Goal: Find contact information: Find contact information

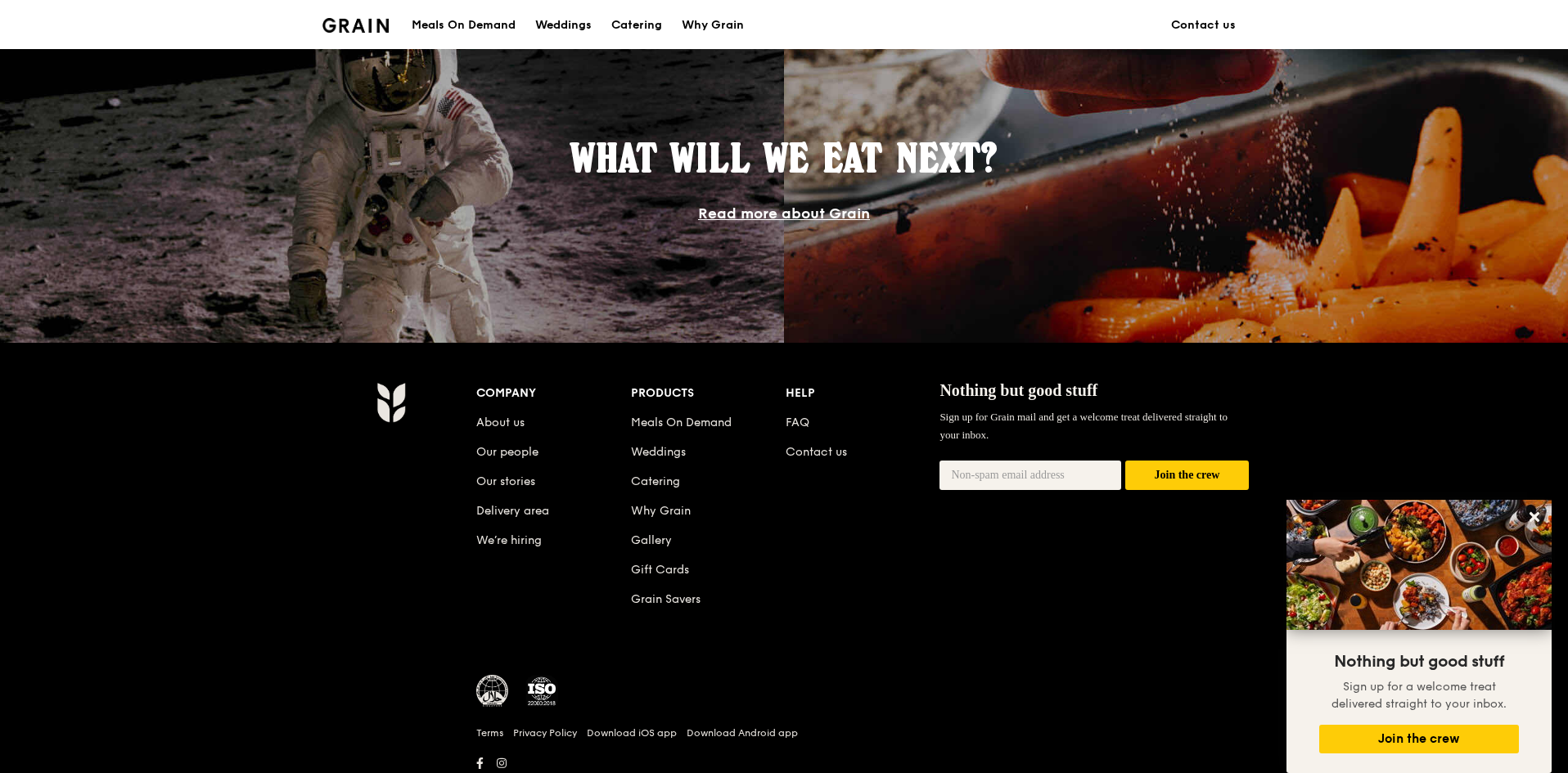
scroll to position [1373, 0]
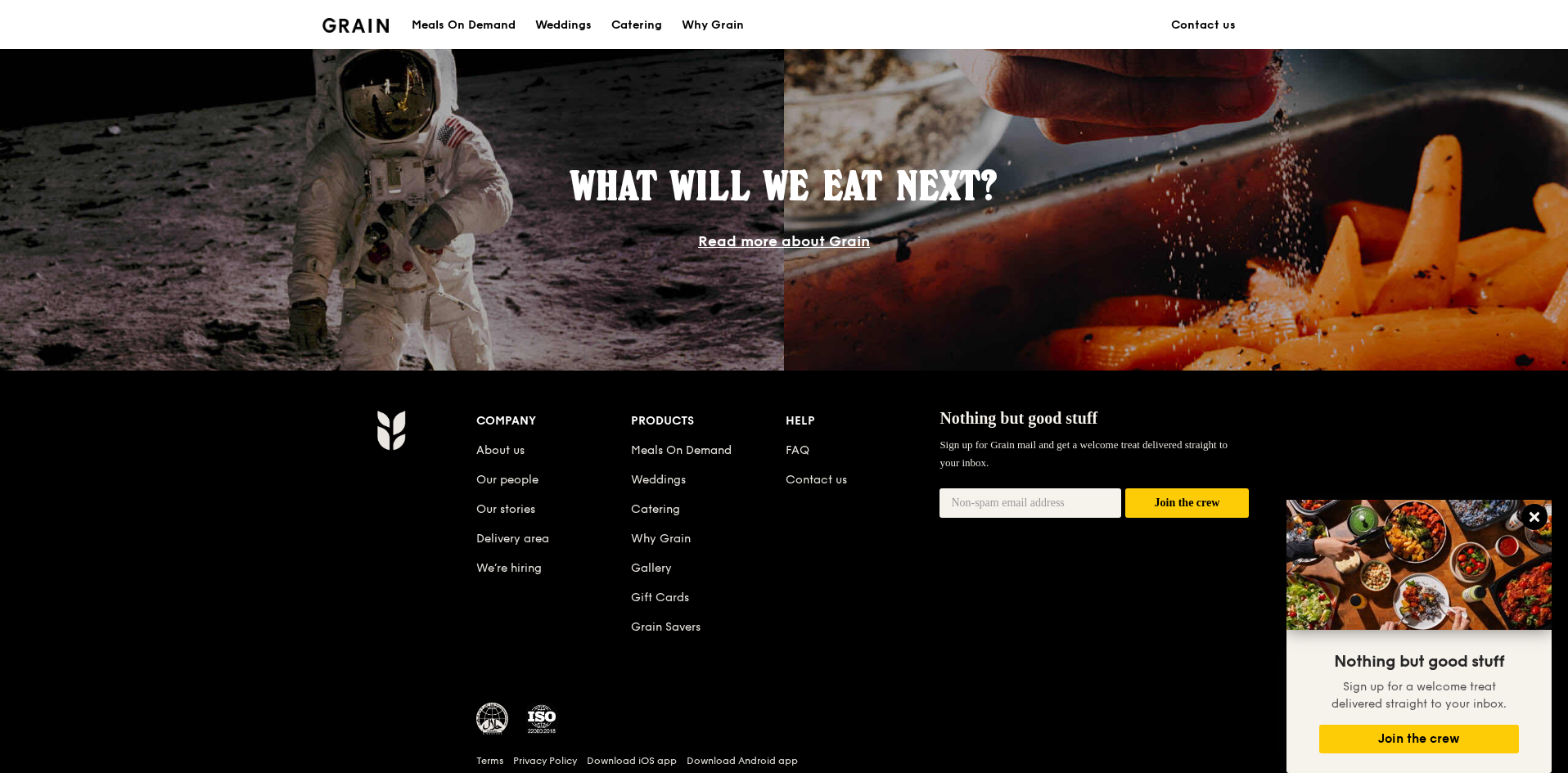
click at [1533, 514] on icon at bounding box center [1534, 517] width 15 height 15
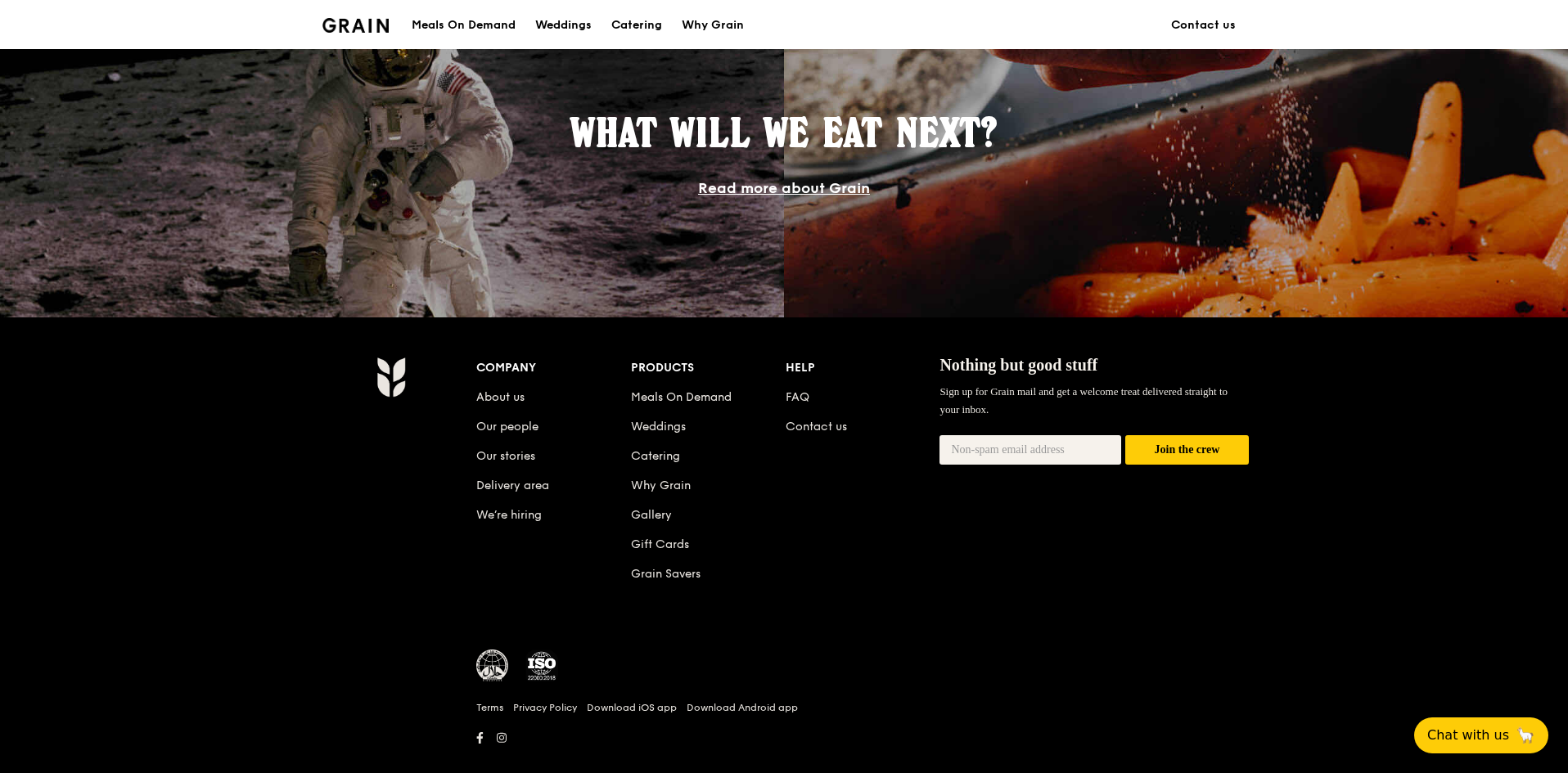
scroll to position [1456, 0]
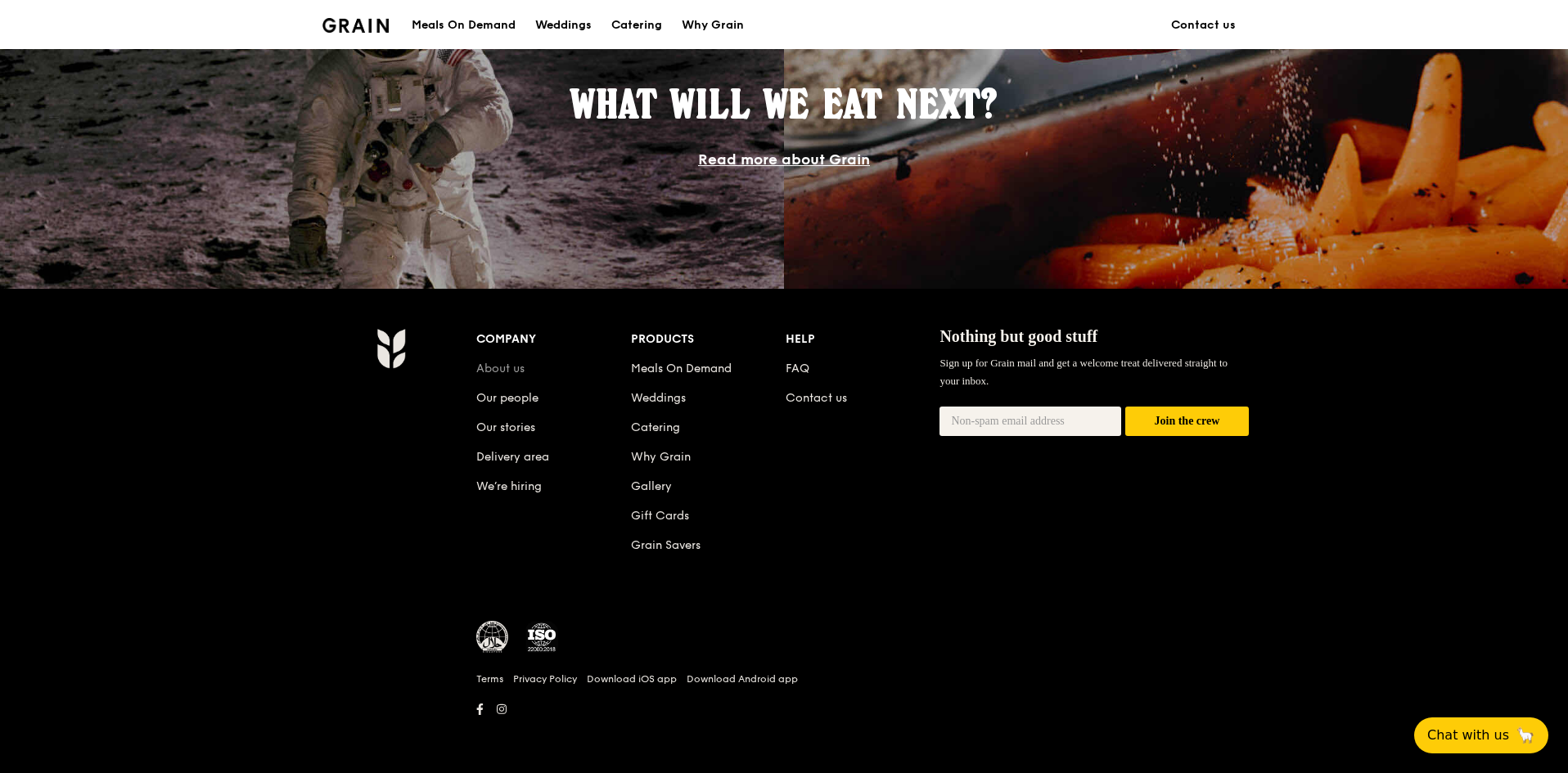
click at [502, 369] on link "About us" at bounding box center [500, 368] width 48 height 14
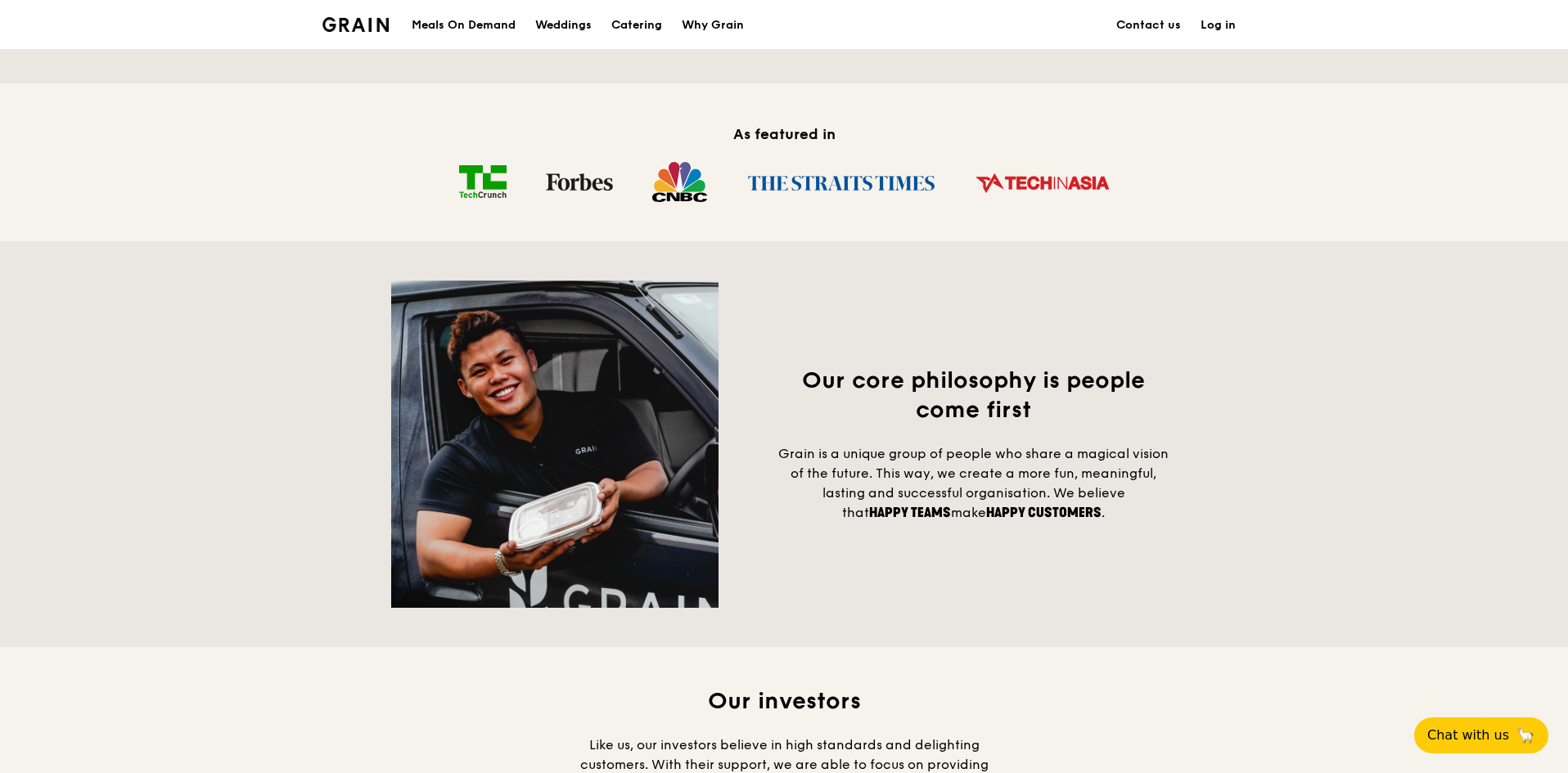
scroll to position [1664, 0]
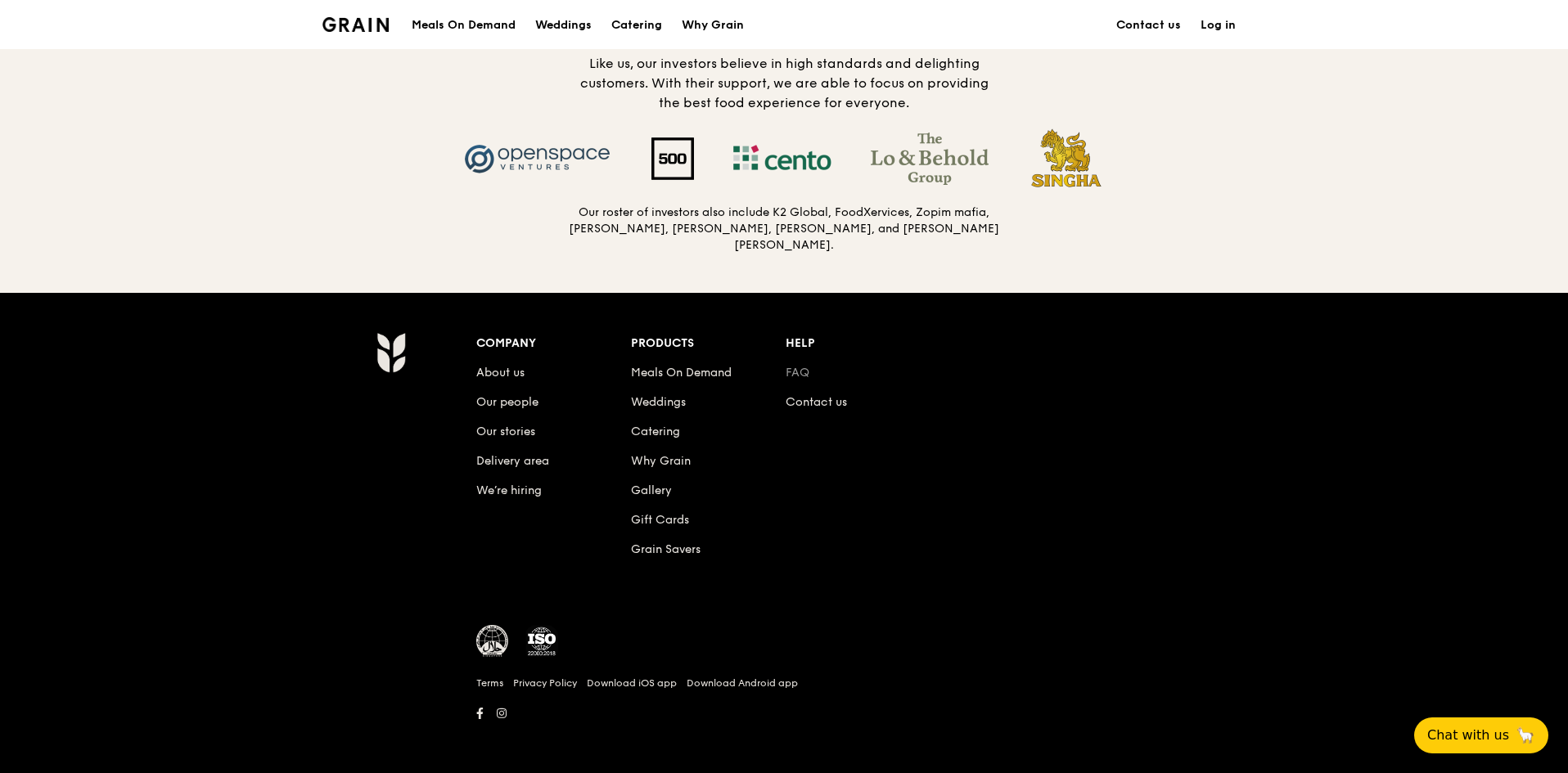
click at [799, 370] on link "FAQ" at bounding box center [797, 372] width 24 height 14
click at [827, 401] on link "Contact us" at bounding box center [815, 402] width 61 height 14
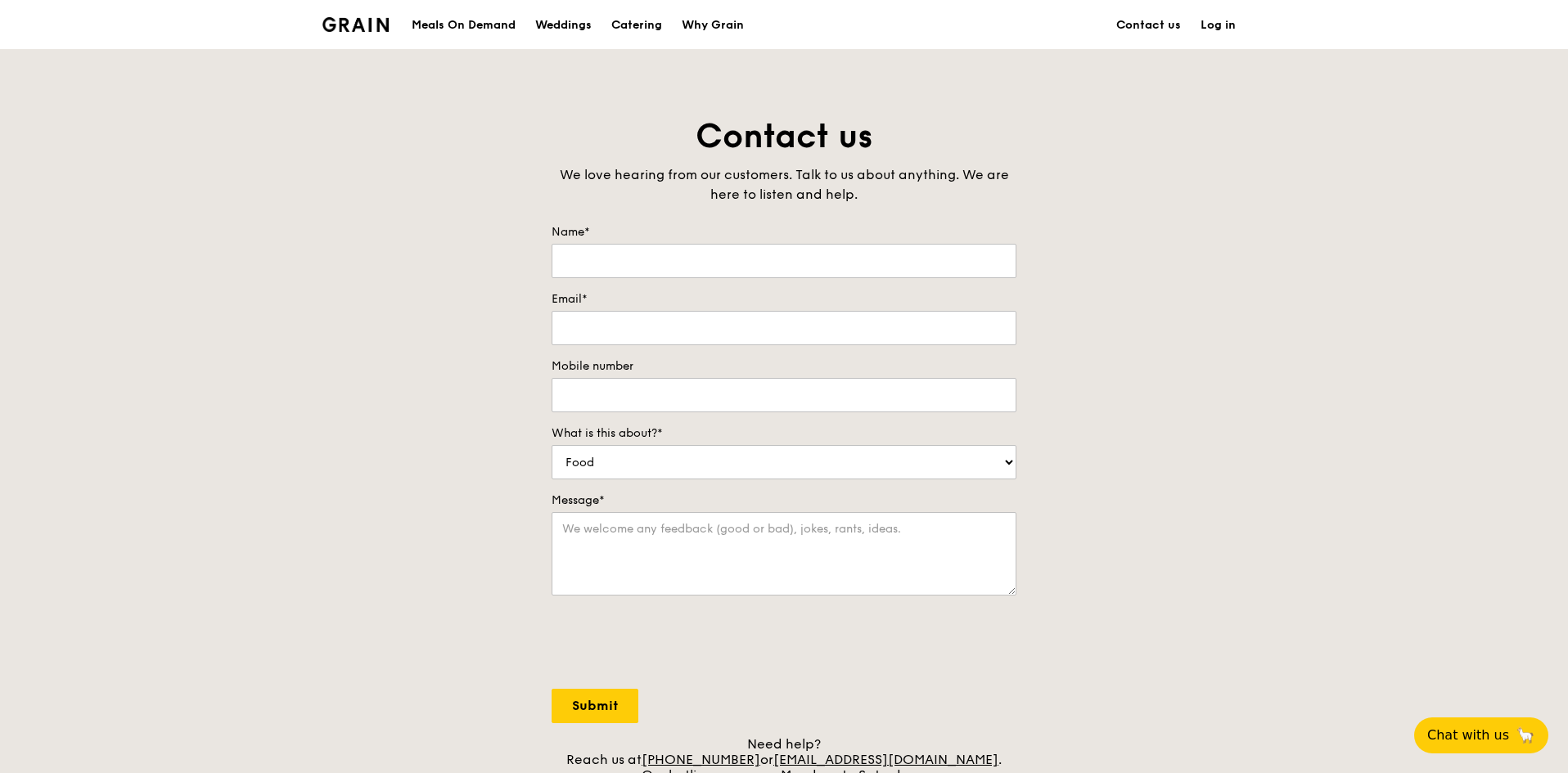
click at [342, 31] on img at bounding box center [355, 24] width 66 height 15
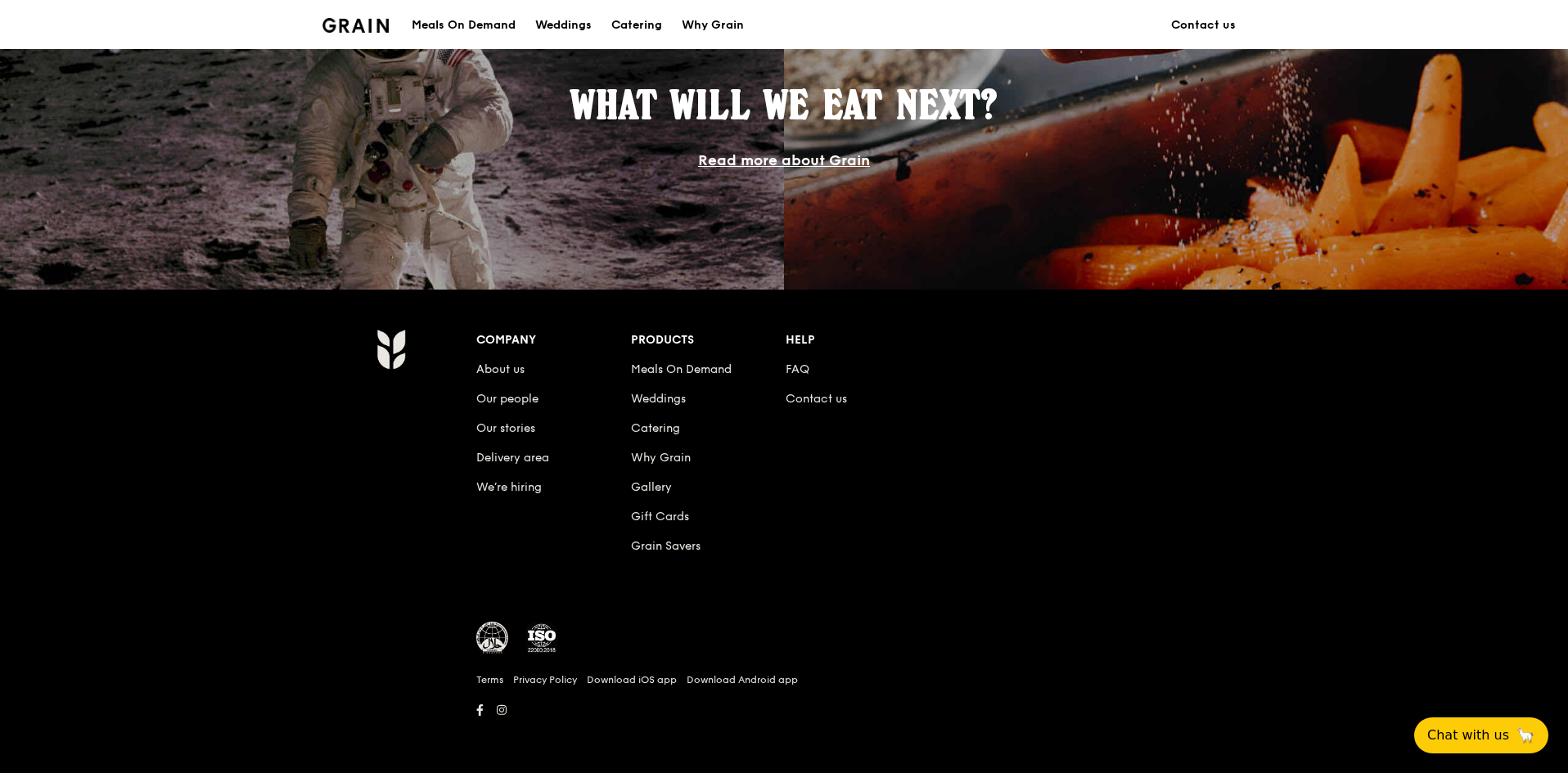
scroll to position [1411, 0]
click at [1494, 732] on span "Chat with us" at bounding box center [1467, 735] width 85 height 21
